Goal: Task Accomplishment & Management: Use online tool/utility

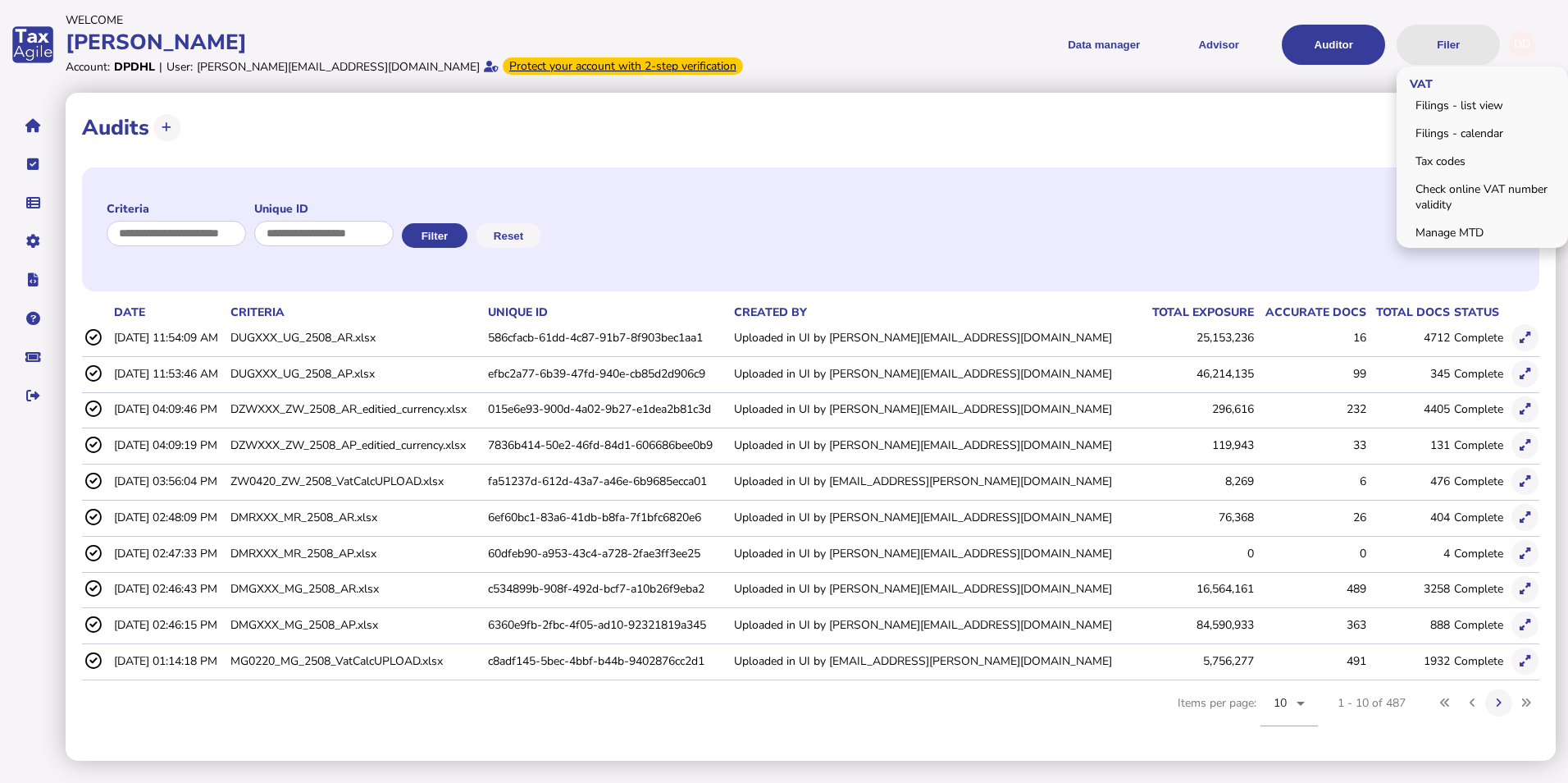
click at [1439, 43] on button "Filer" at bounding box center [1448, 44] width 103 height 40
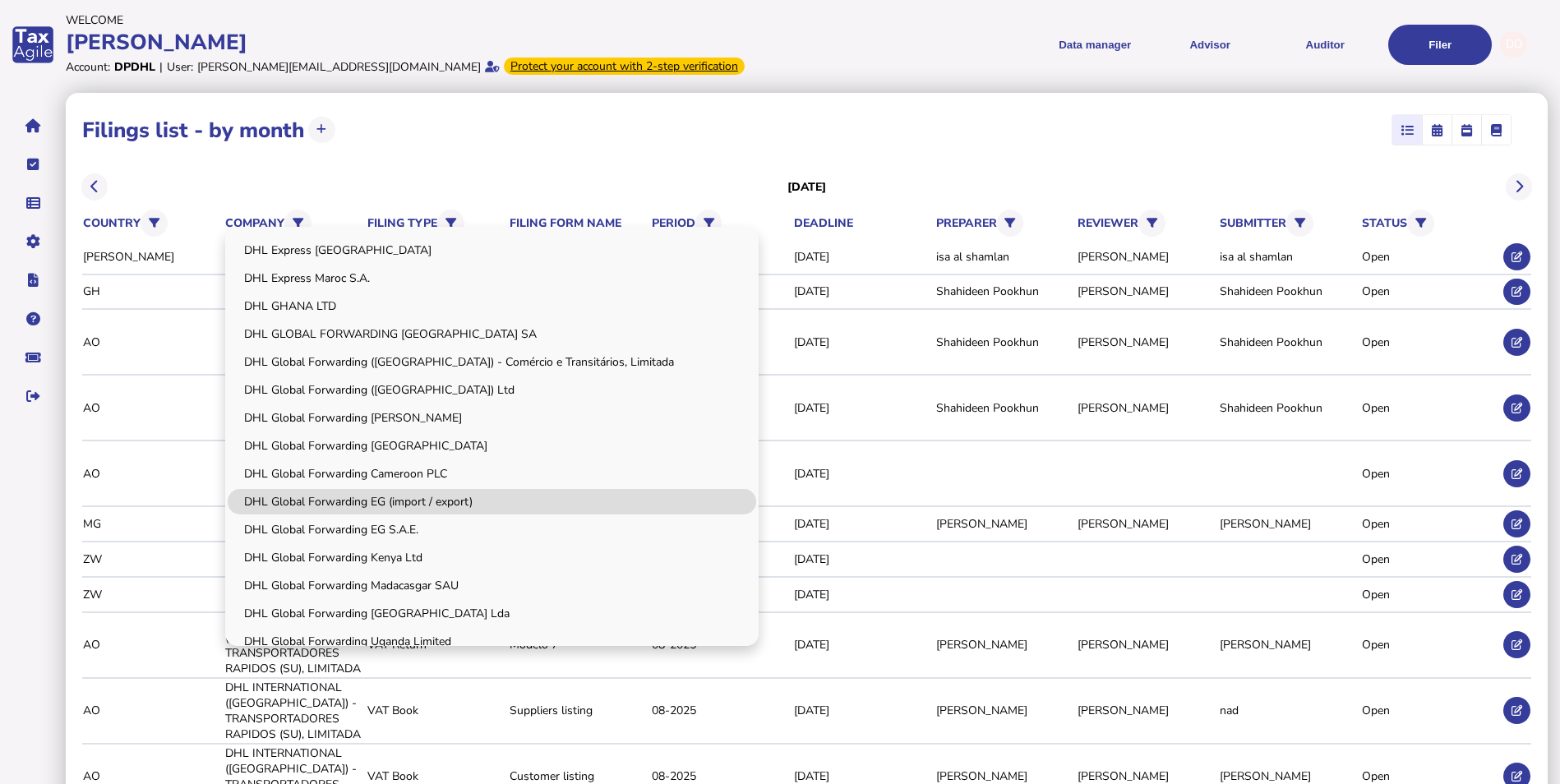
scroll to position [82, 0]
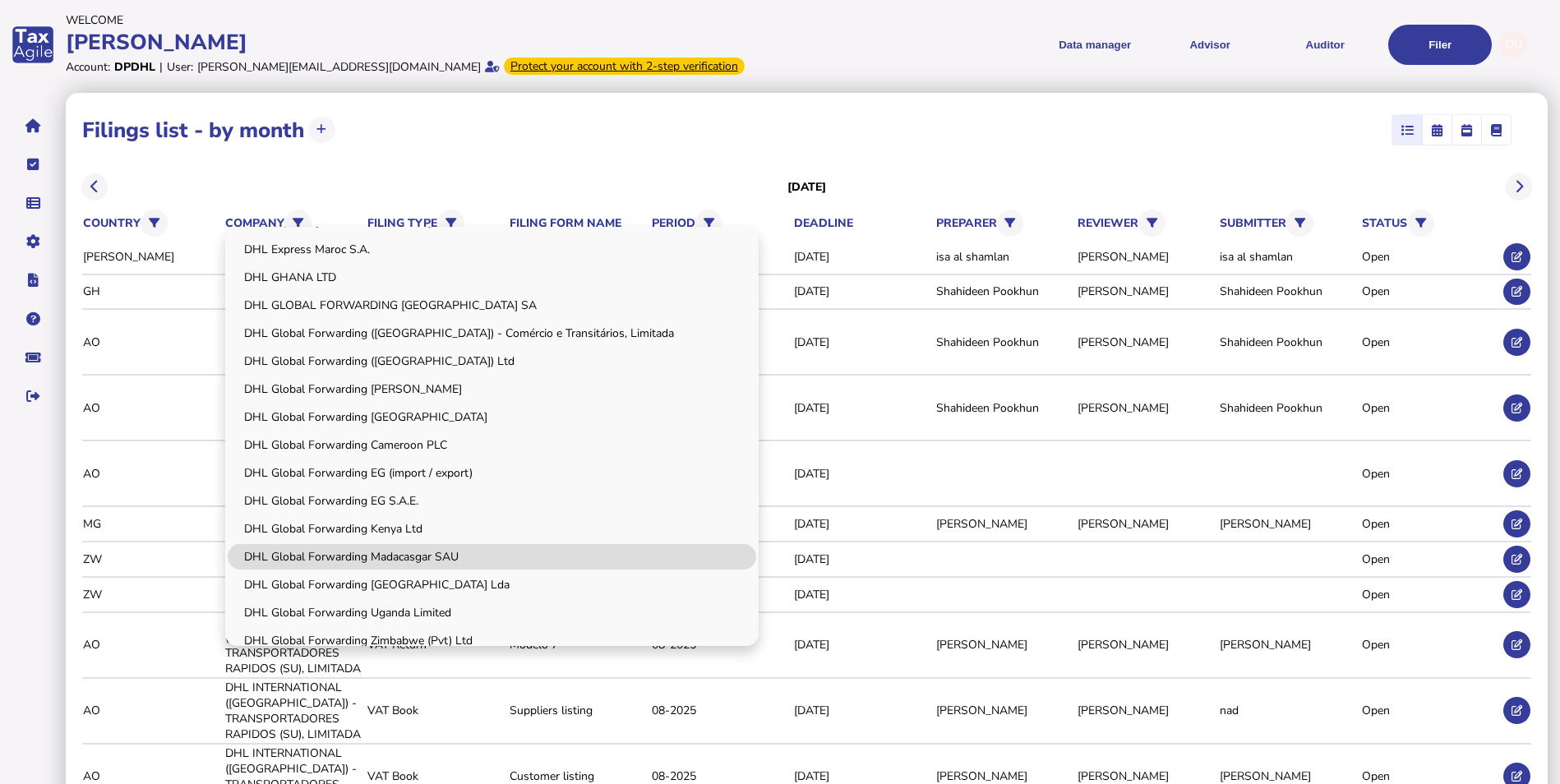
click at [450, 552] on link "DHL Global Forwarding Madacasgar SAU" at bounding box center [491, 557] width 529 height 26
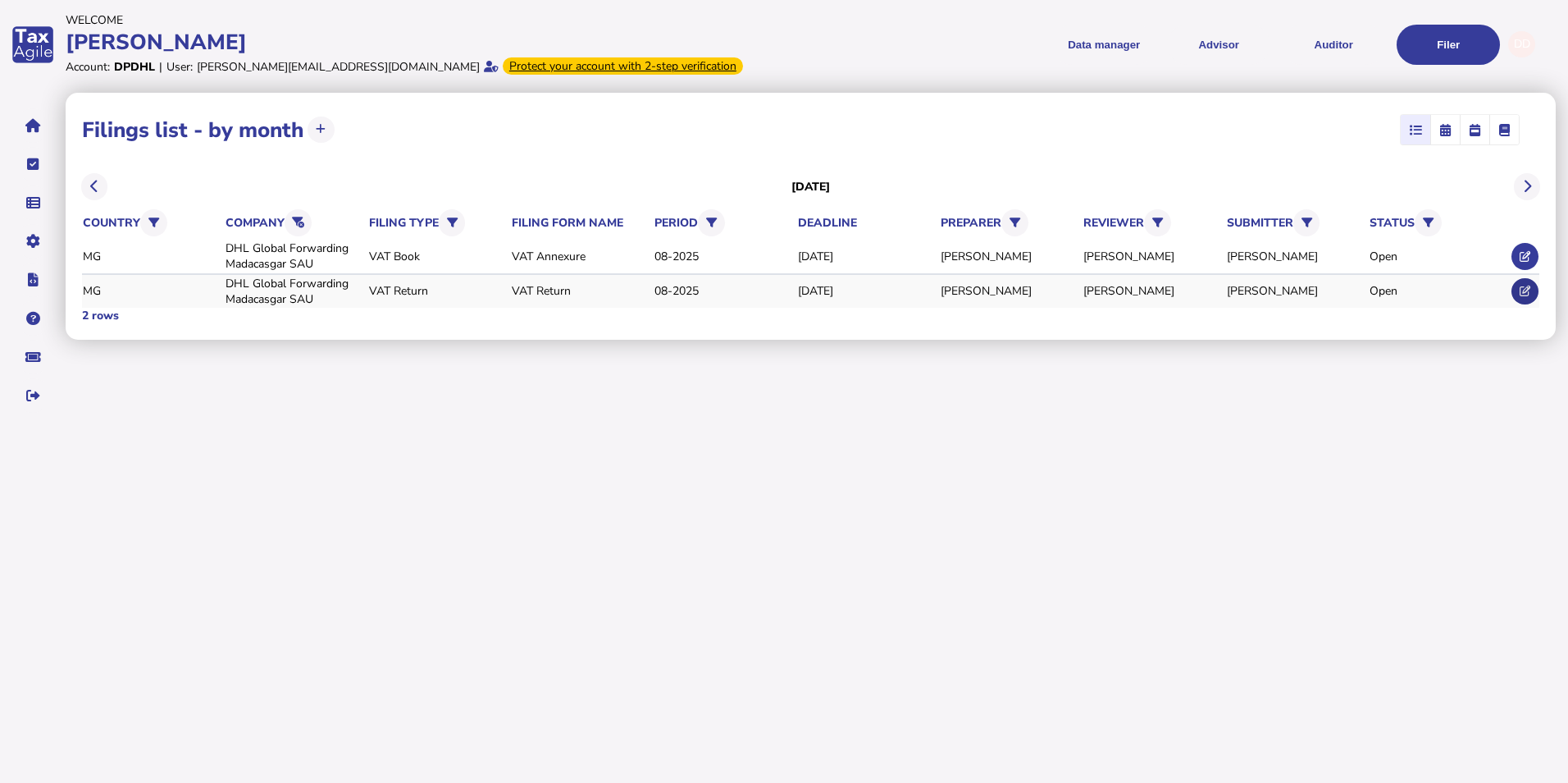
click at [1522, 292] on icon at bounding box center [1525, 291] width 11 height 11
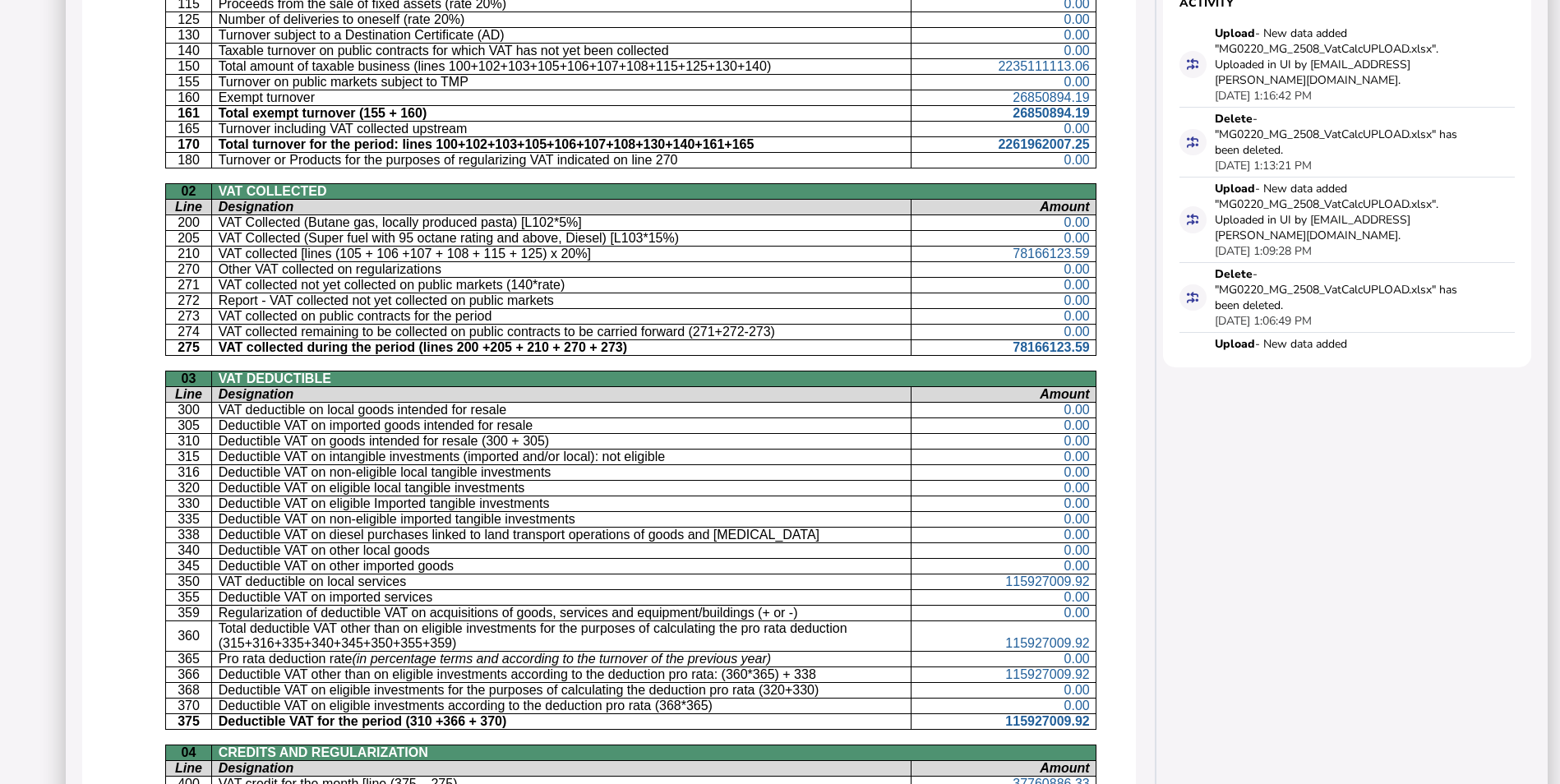
scroll to position [658, 0]
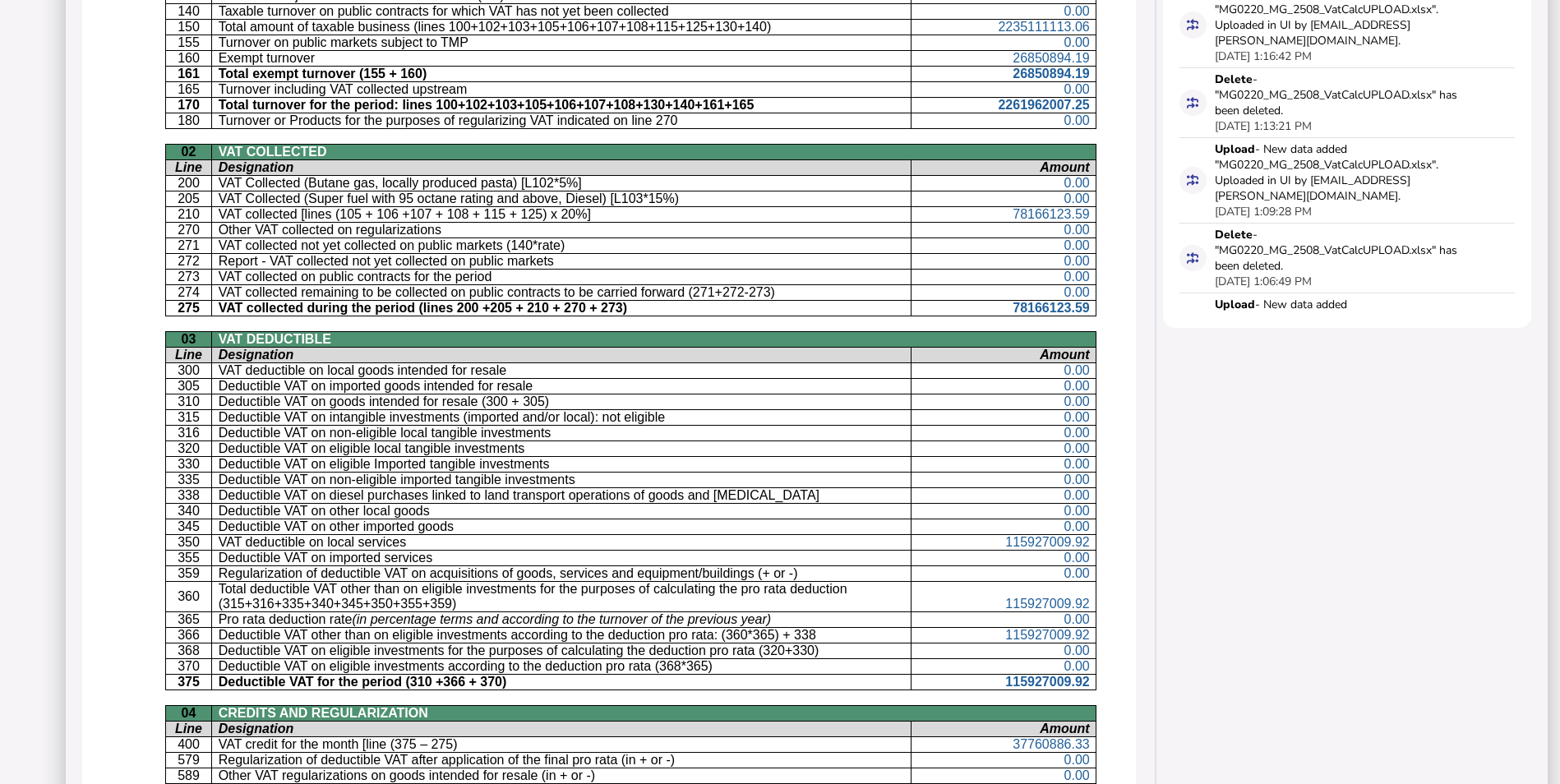
drag, startPoint x: 109, startPoint y: 535, endPoint x: 122, endPoint y: 536, distance: 13.0
click at [122, 535] on div "REPUBLIC OF [GEOGRAPHIC_DATA] [PERSON_NAME], [GEOGRAPHIC_DATA], Fandrosoana GEN…" at bounding box center [610, 349] width 976 height 1607
click at [172, 541] on p "350" at bounding box center [189, 542] width 35 height 15
drag, startPoint x: 167, startPoint y: 539, endPoint x: 1061, endPoint y: 538, distance: 894.0
click at [1061, 538] on tr "350 VAT deductible on local services 115927009.92" at bounding box center [630, 543] width 931 height 16
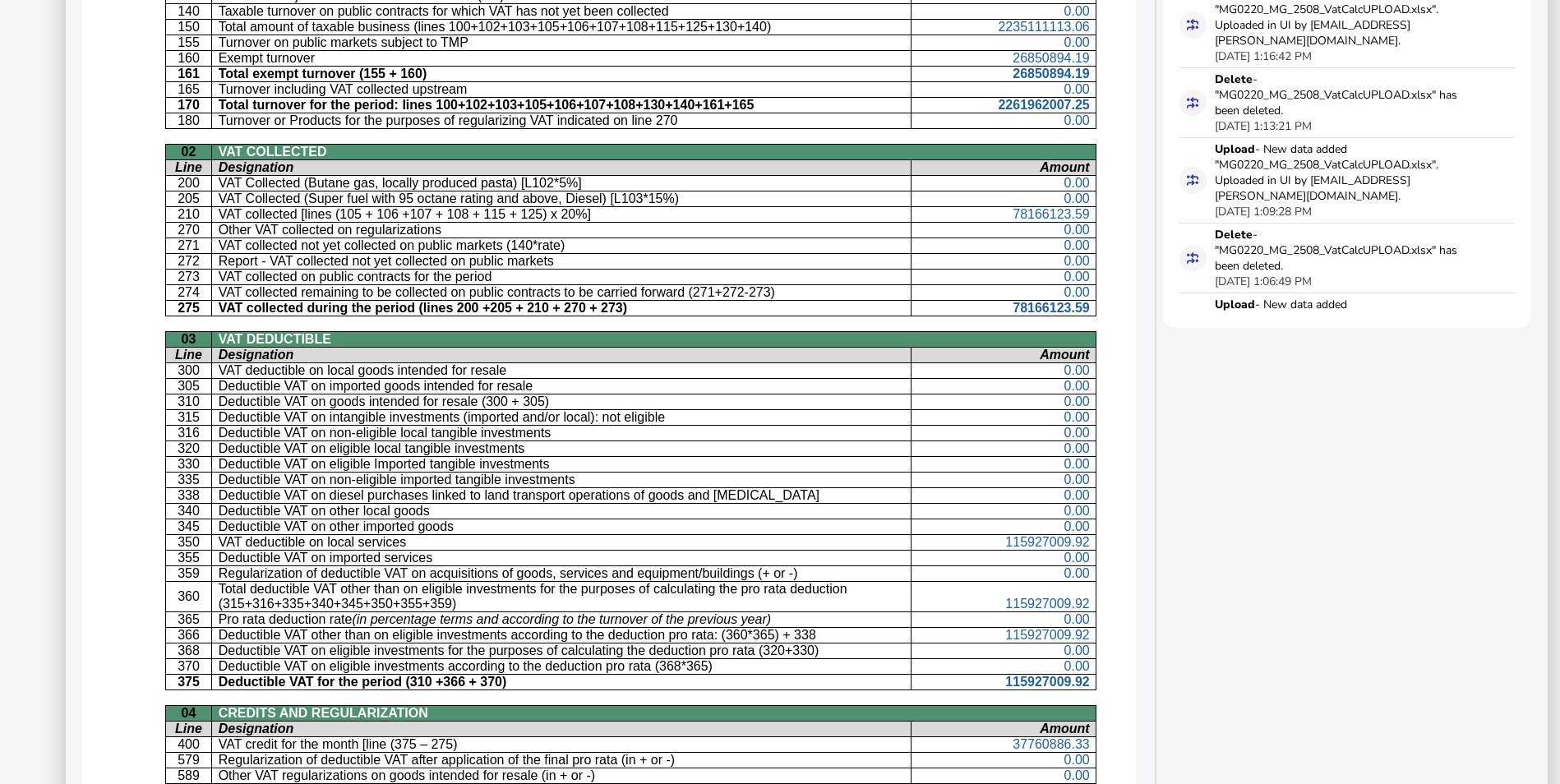
click at [383, 599] on p "Total deductible VAT other than on eligible investments for the purposes of cal…" at bounding box center [562, 596] width 688 height 30
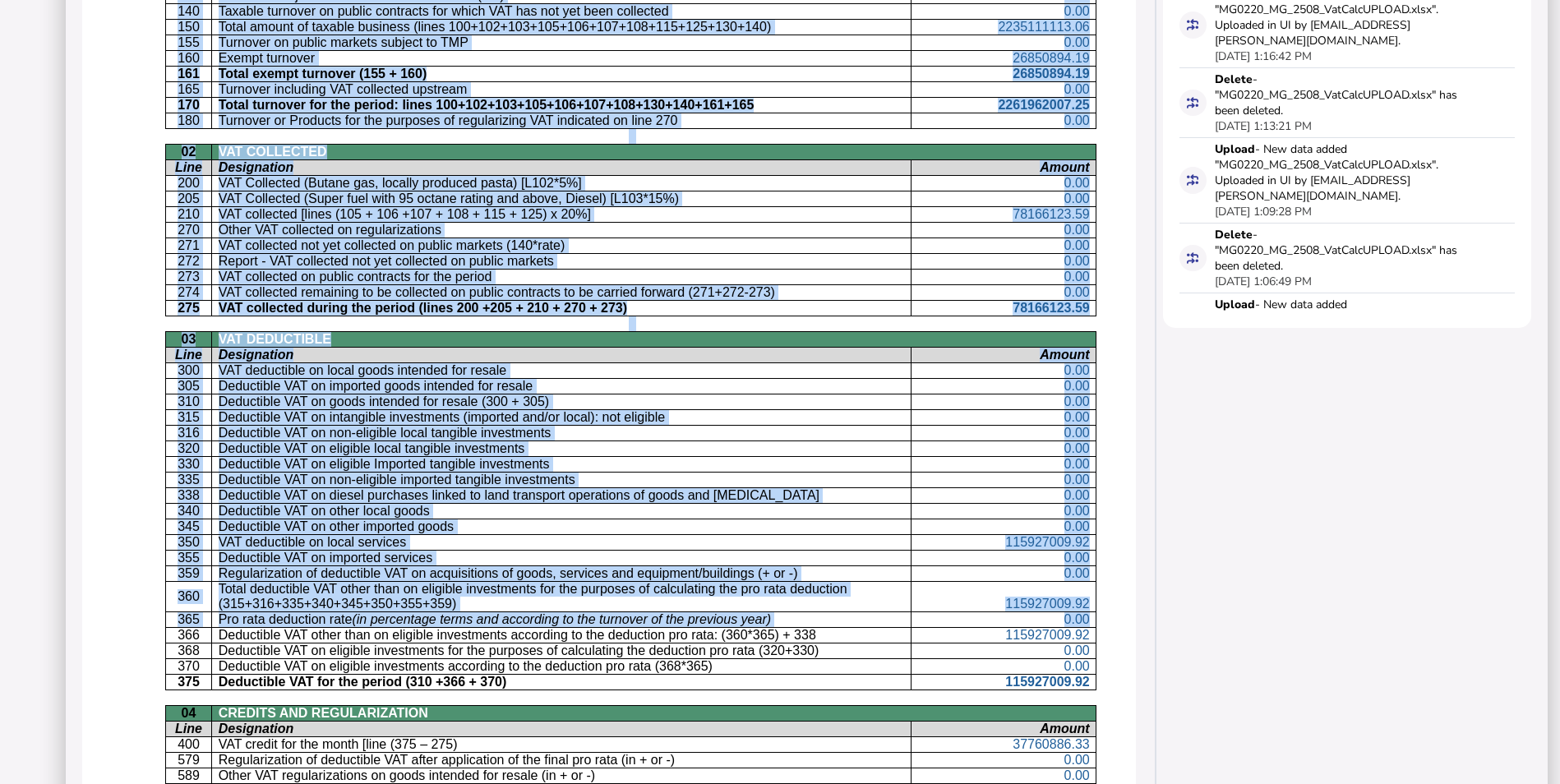
drag, startPoint x: 164, startPoint y: 636, endPoint x: 1120, endPoint y: 631, distance: 956.0
click at [1120, 631] on div "**********" at bounding box center [610, 314] width 1087 height 1759
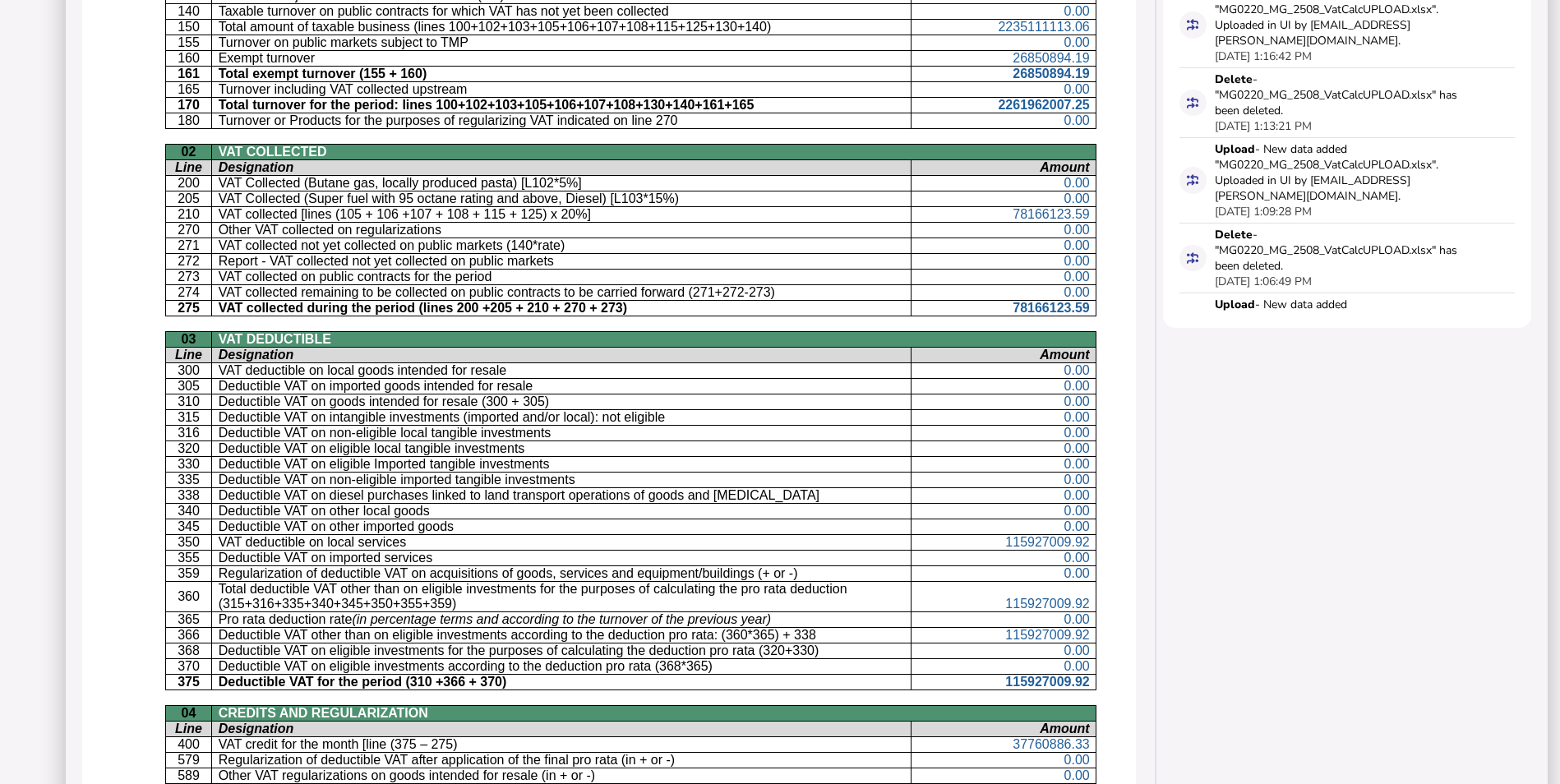
click at [1006, 537] on span "115927009.92" at bounding box center [1047, 542] width 84 height 14
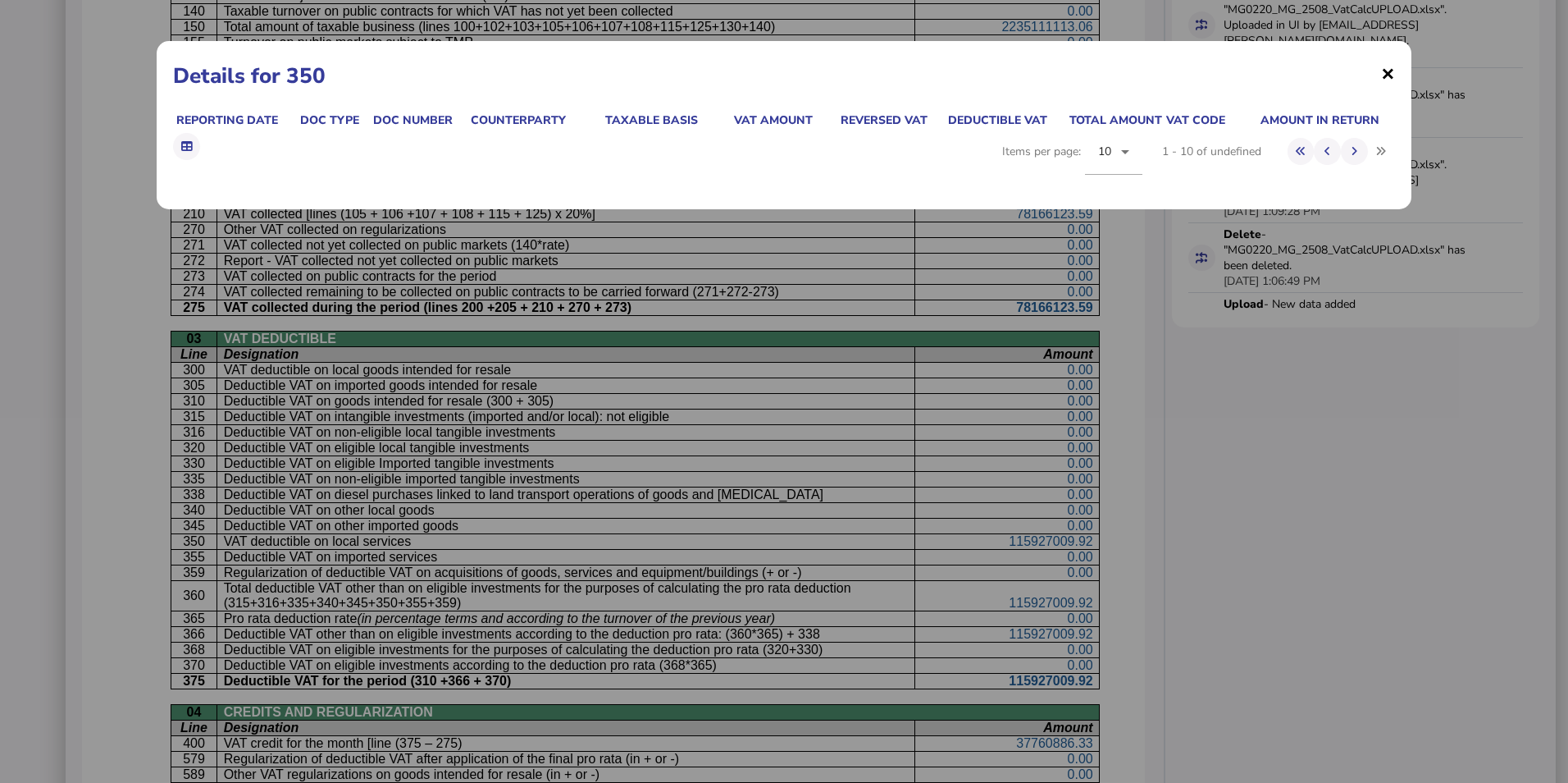
click at [1385, 71] on span "×" at bounding box center [1388, 73] width 14 height 32
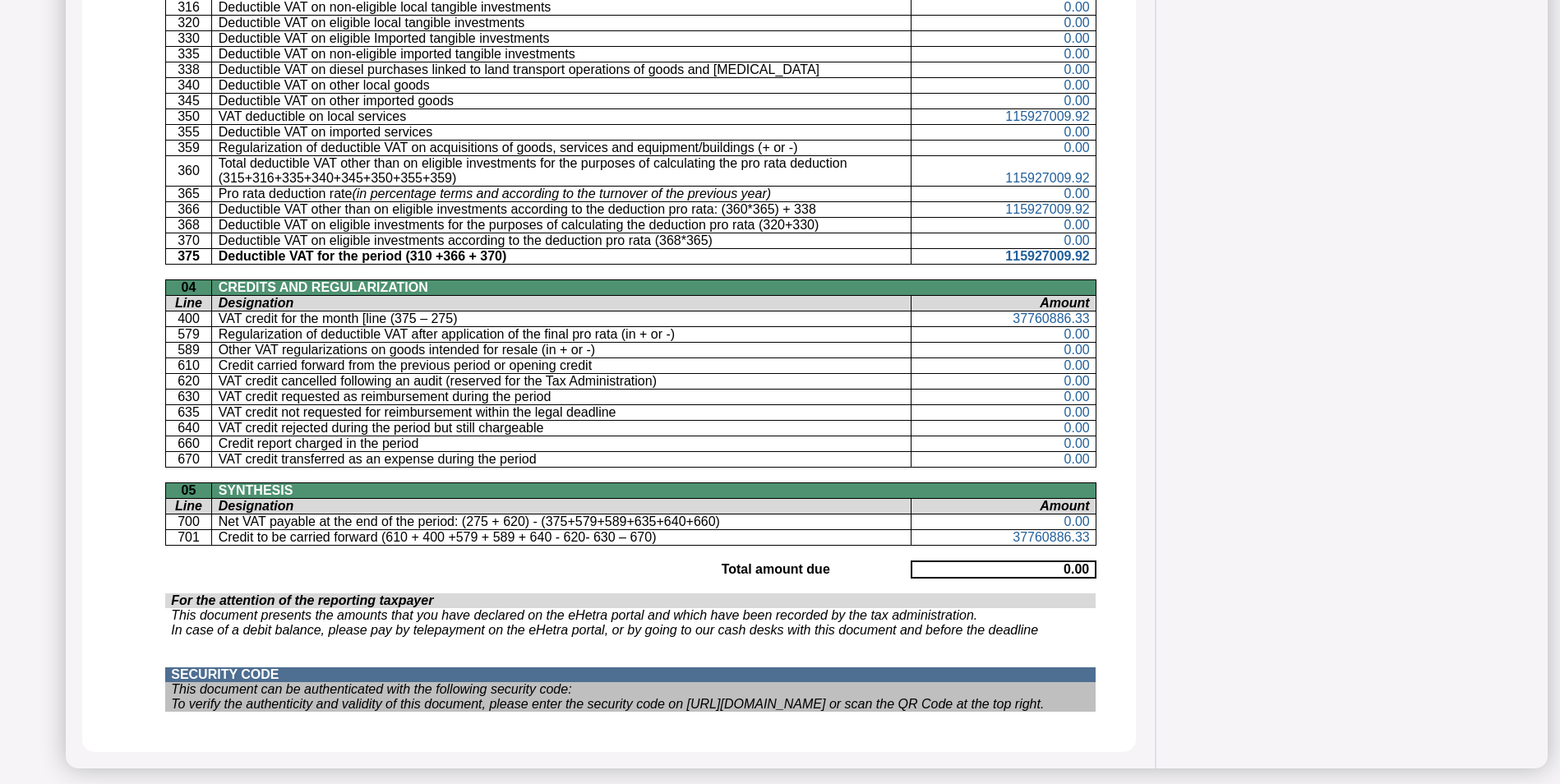
scroll to position [1084, 0]
